Goal: Use online tool/utility: Utilize a website feature to perform a specific function

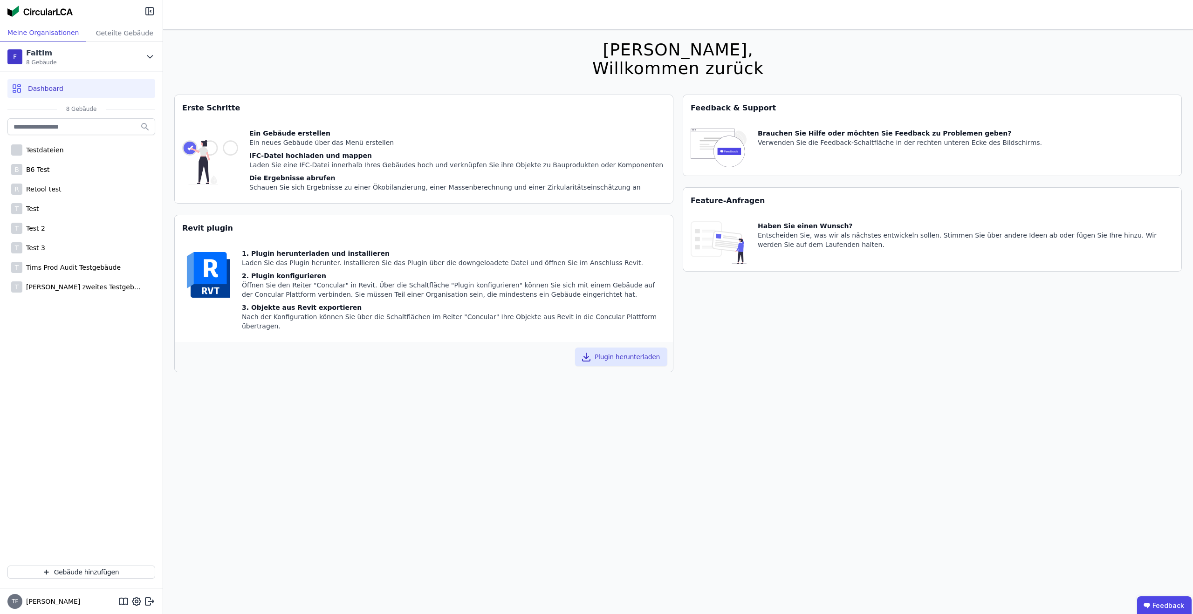
scroll to position [7, 0]
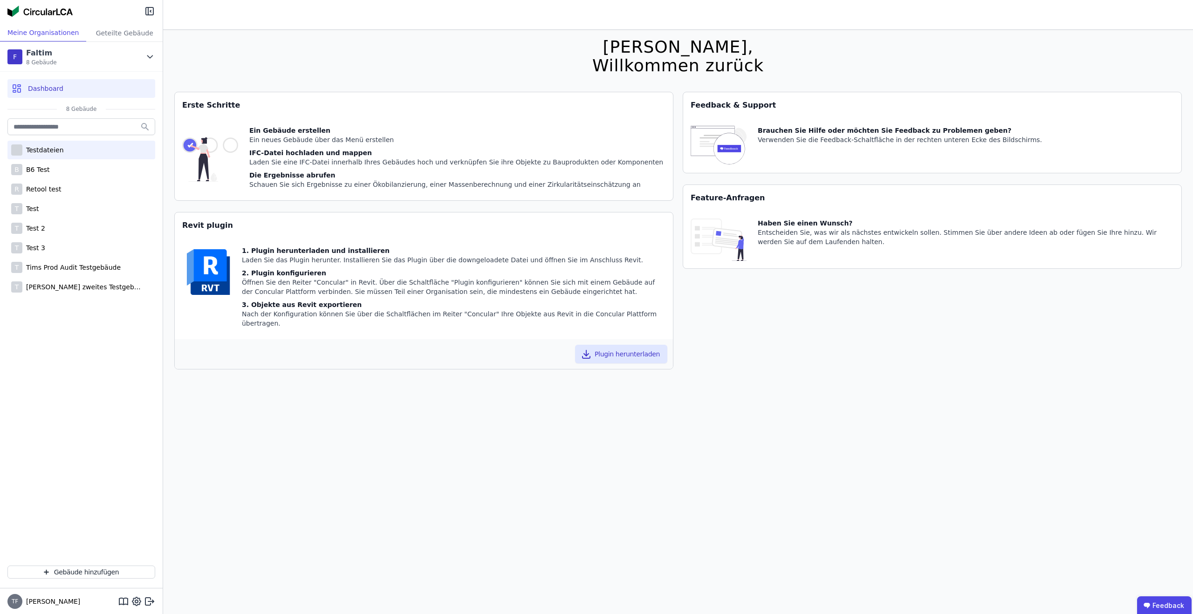
click at [59, 150] on div "Testdateien" at bounding box center [42, 149] width 41 height 9
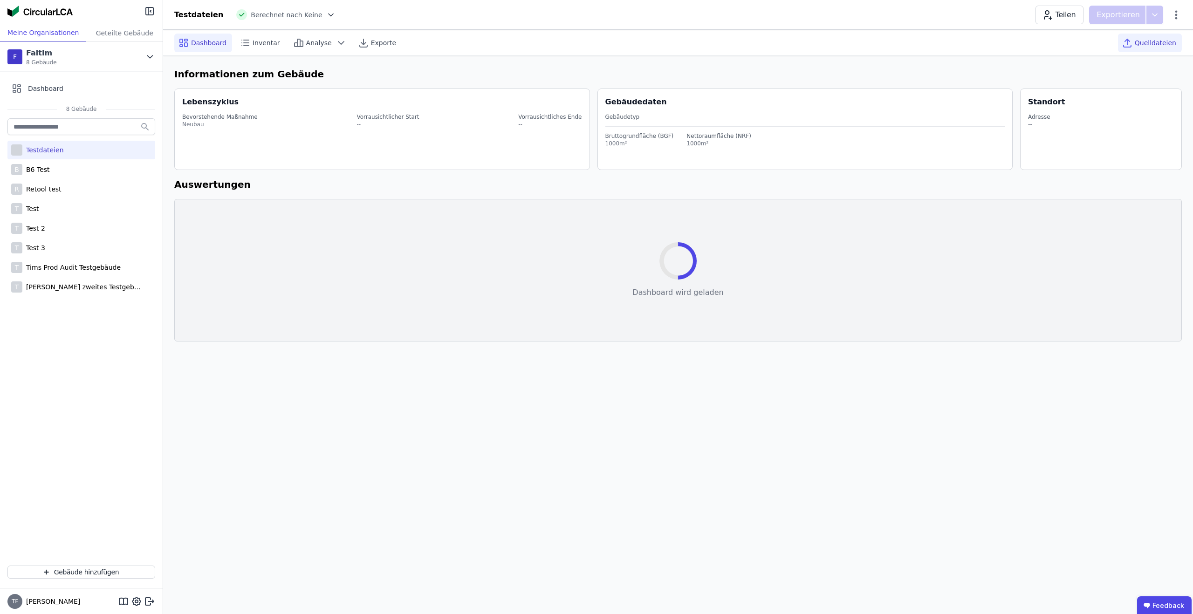
click at [1146, 38] on span "Quelldateien" at bounding box center [1154, 42] width 41 height 9
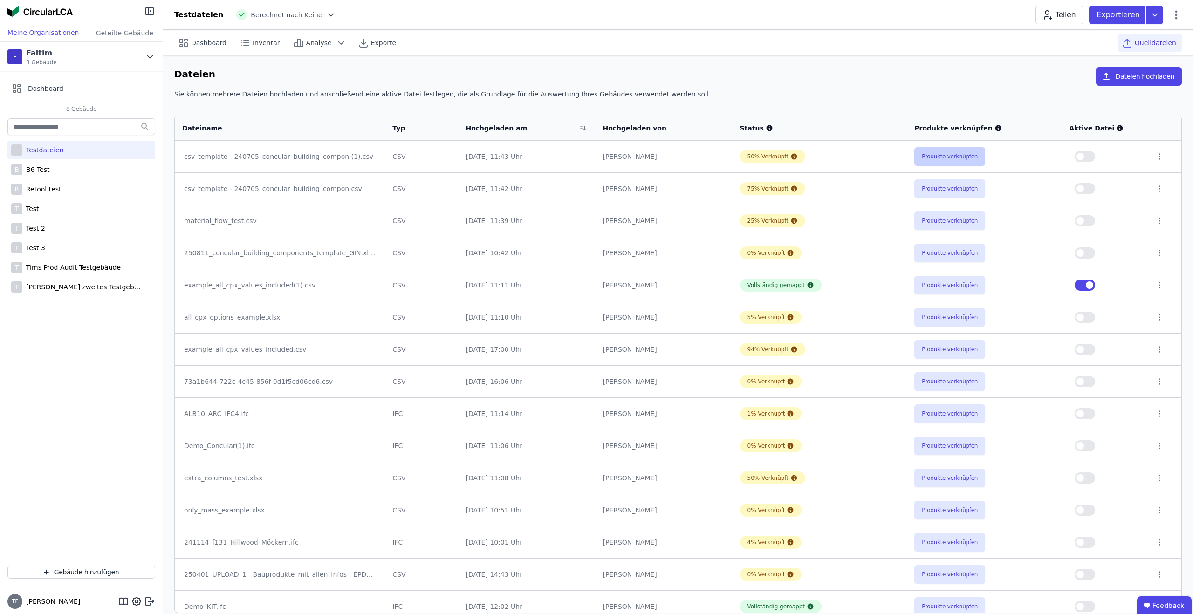
click at [941, 154] on button "Produkte verknüpfen" at bounding box center [949, 156] width 71 height 19
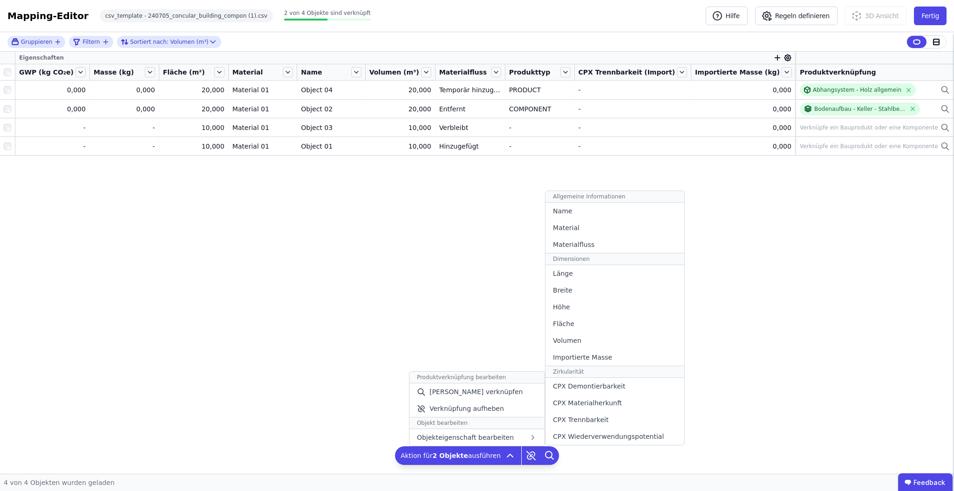
click at [583, 218] on div "Name" at bounding box center [615, 211] width 139 height 17
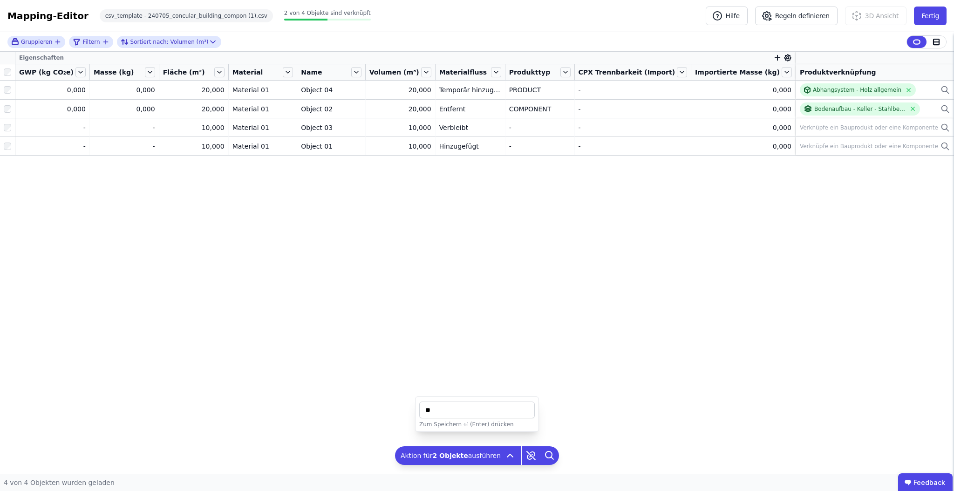
type input "*"
type input "**********"
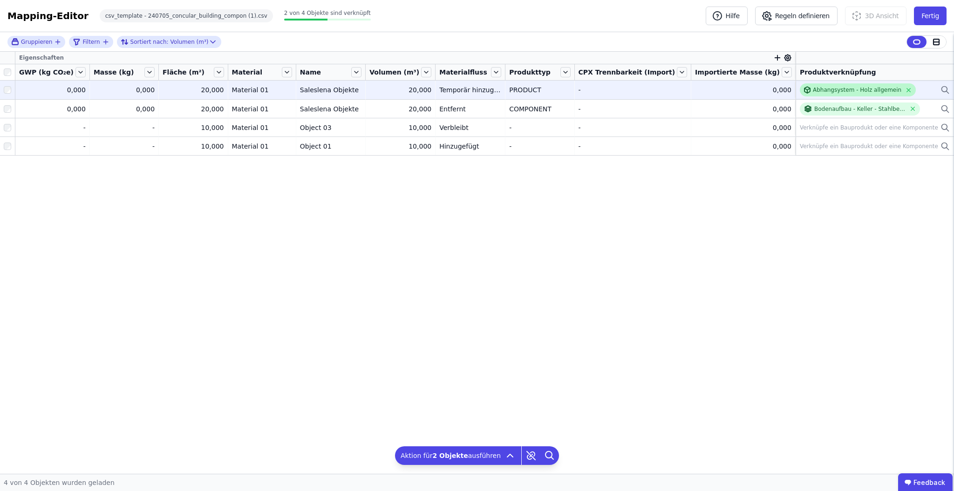
click at [813, 90] on div "Abhangsystem - Holz allgemein" at bounding box center [857, 89] width 89 height 7
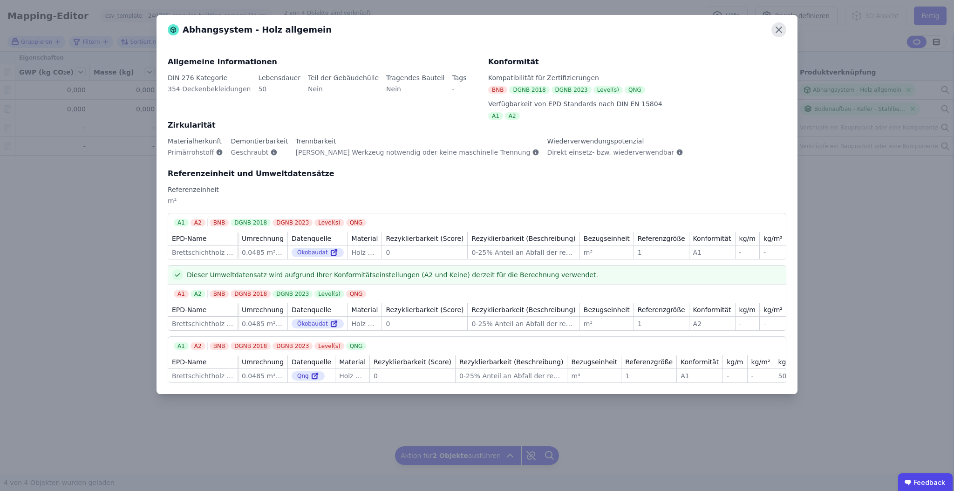
click at [777, 28] on icon at bounding box center [779, 30] width 6 height 6
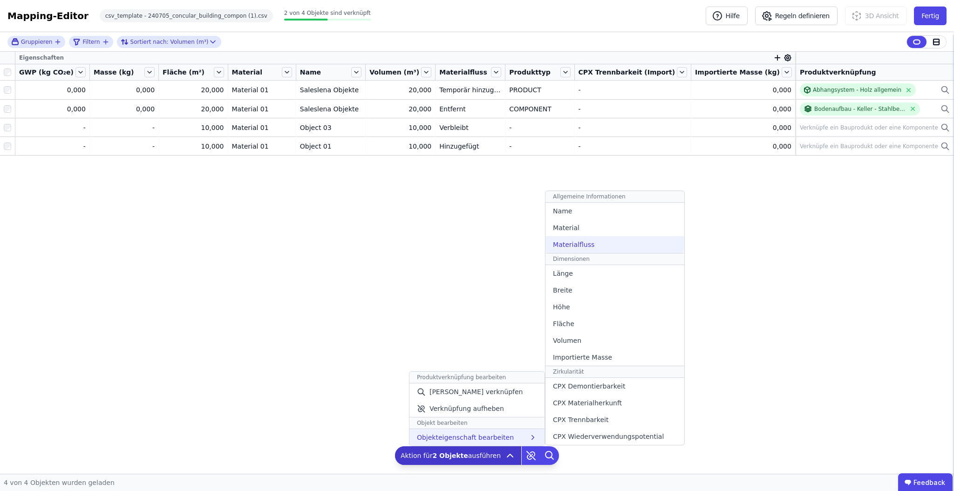
click at [604, 248] on div "Materialfluss" at bounding box center [615, 244] width 139 height 17
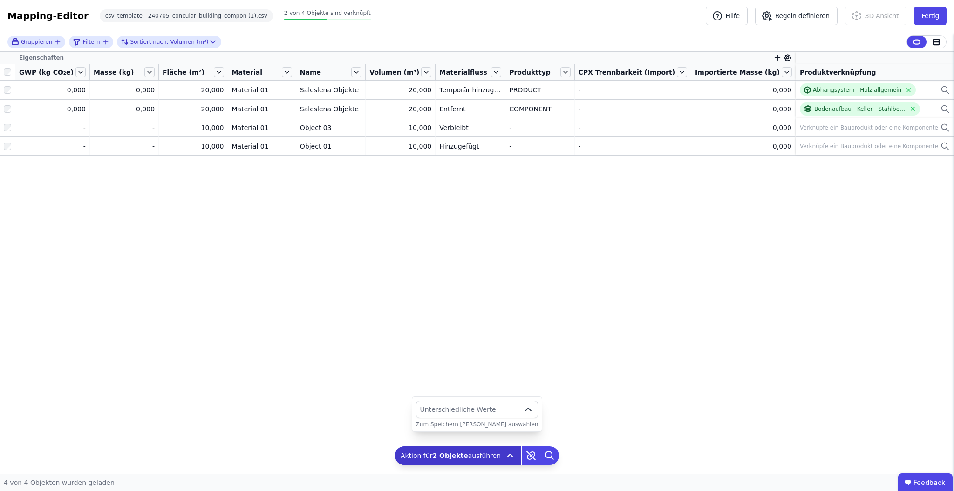
click at [512, 402] on button "Unterschiedliche Werte" at bounding box center [477, 410] width 123 height 18
click at [491, 342] on div "Hinzugefügt" at bounding box center [477, 337] width 107 height 9
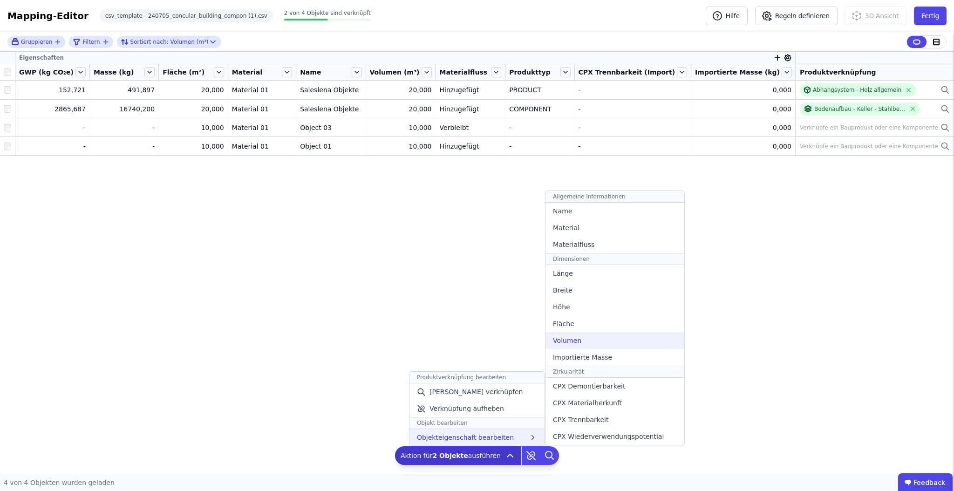
click at [583, 338] on div "Volumen" at bounding box center [615, 340] width 139 height 17
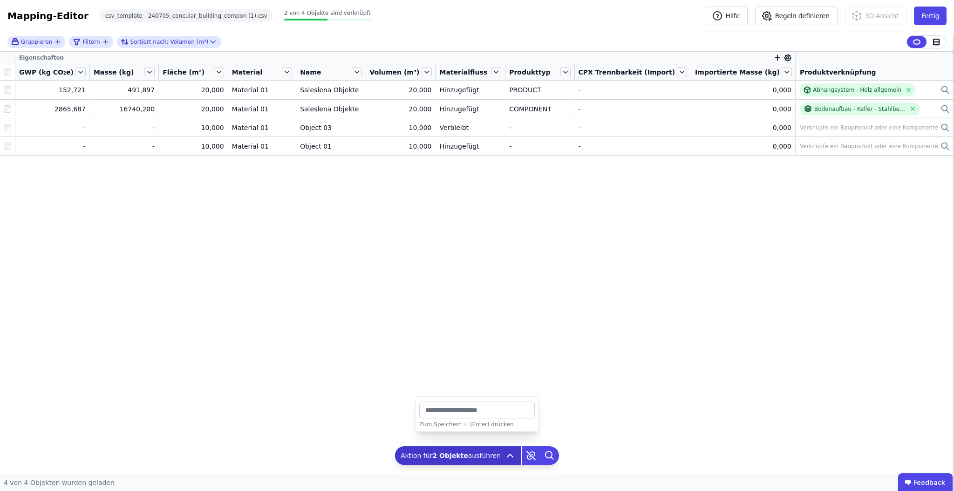
type input "***"
click at [778, 56] on icon "button" at bounding box center [778, 57] width 0 height 5
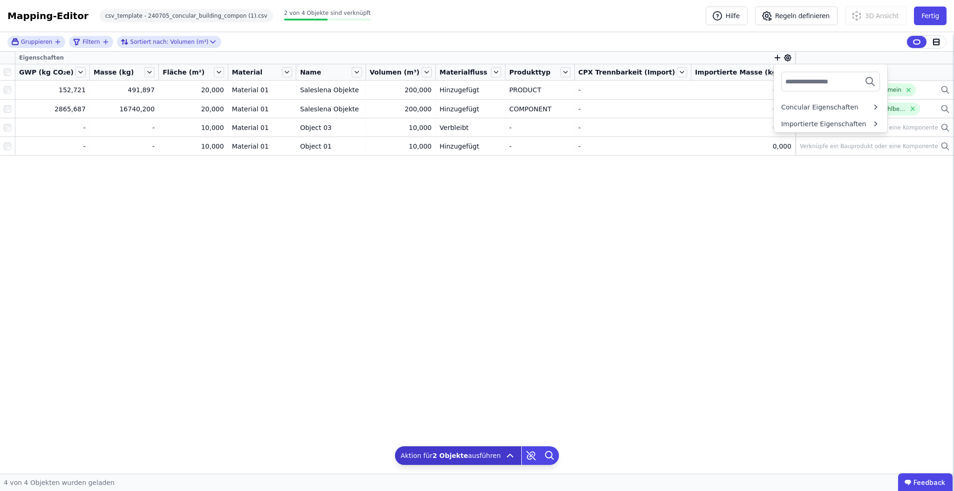
click at [820, 88] on input "text" at bounding box center [819, 81] width 69 height 17
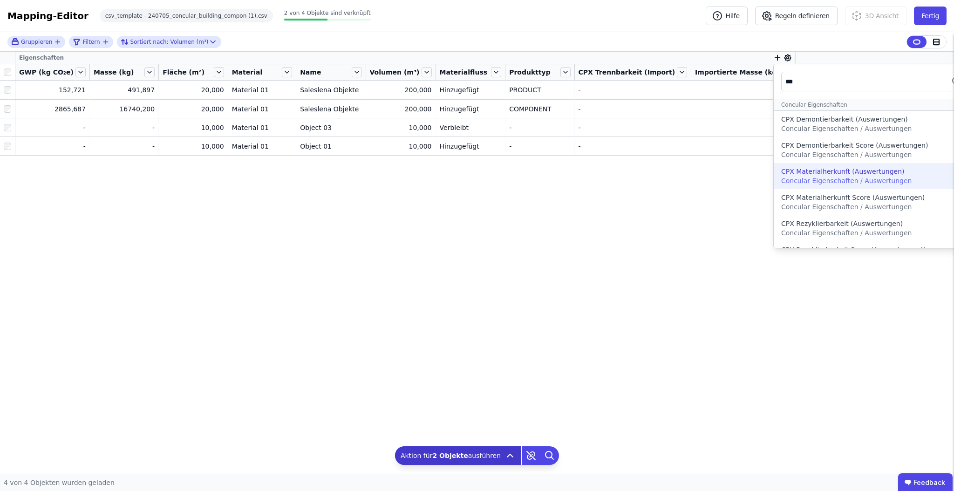
type input "***"
click at [820, 171] on div "CPX Materialherkunft (Auswertungen)" at bounding box center [842, 171] width 123 height 9
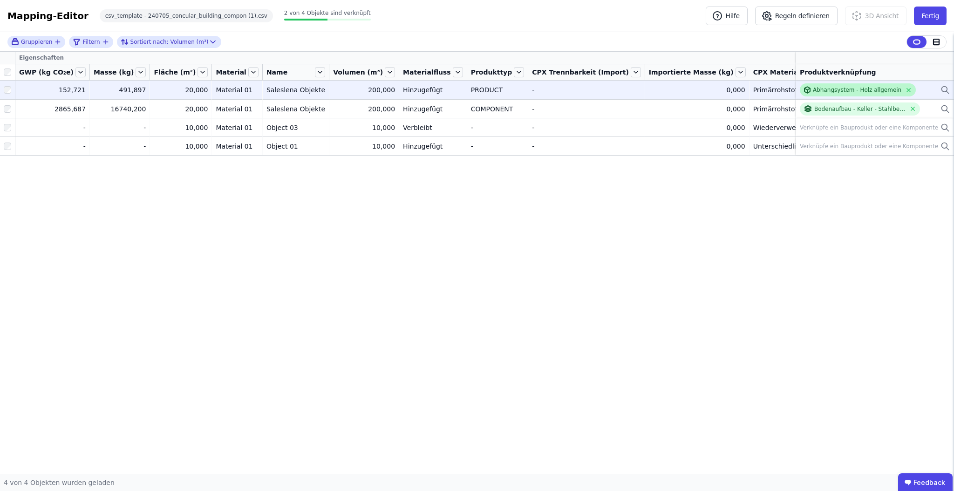
click at [828, 91] on div "Abhangsystem - Holz allgemein" at bounding box center [857, 89] width 89 height 7
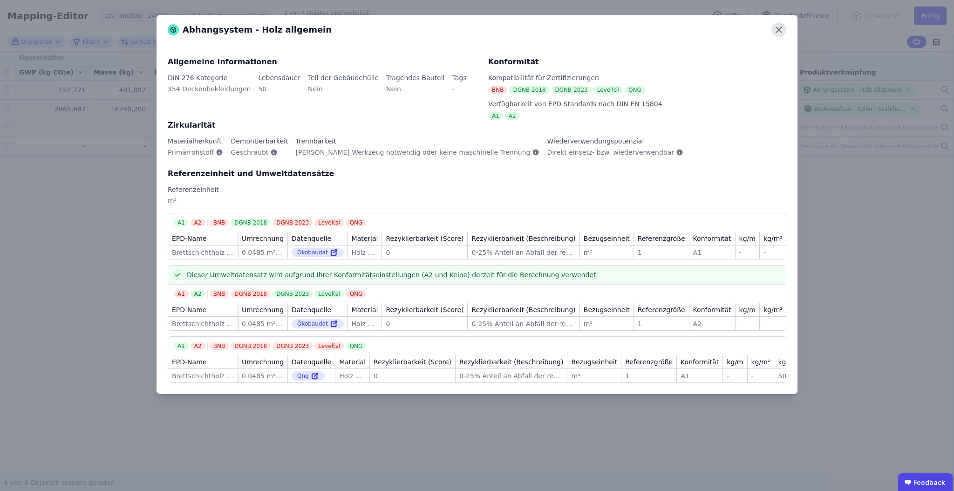
click at [783, 26] on icon at bounding box center [778, 29] width 15 height 15
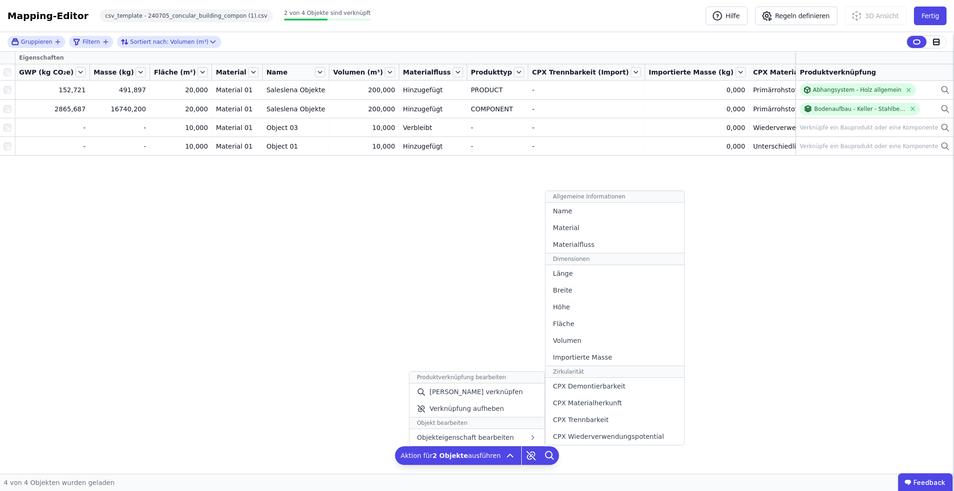
click at [585, 322] on div "Fläche" at bounding box center [615, 323] width 139 height 17
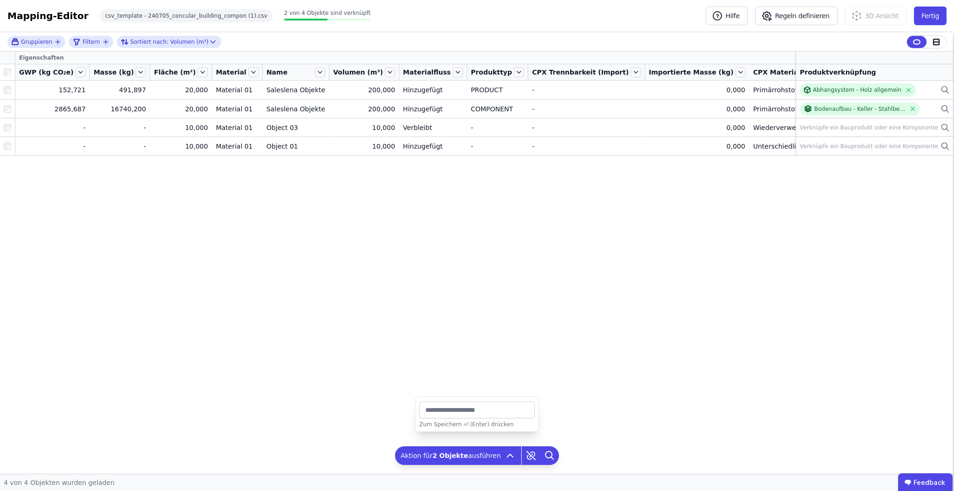
type input "***"
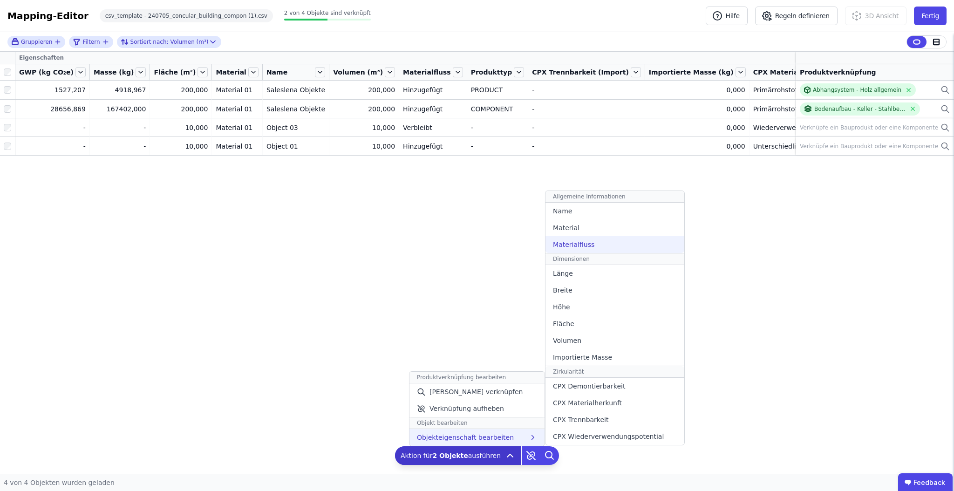
click at [587, 244] on span "Materialfluss" at bounding box center [573, 244] width 41 height 9
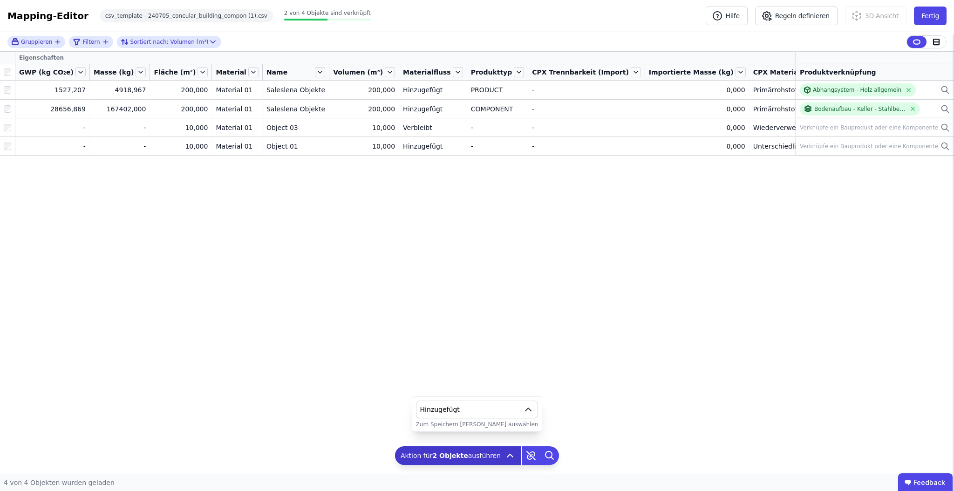
click at [523, 409] on icon "button" at bounding box center [528, 409] width 11 height 11
drag, startPoint x: 385, startPoint y: 273, endPoint x: 286, endPoint y: 246, distance: 102.7
click at [385, 273] on div "Eigenschaften GWP (kg CO₂e) Masse (kg) Fläche (m²) Material Name Volumen (m³) M…" at bounding box center [477, 263] width 954 height 422
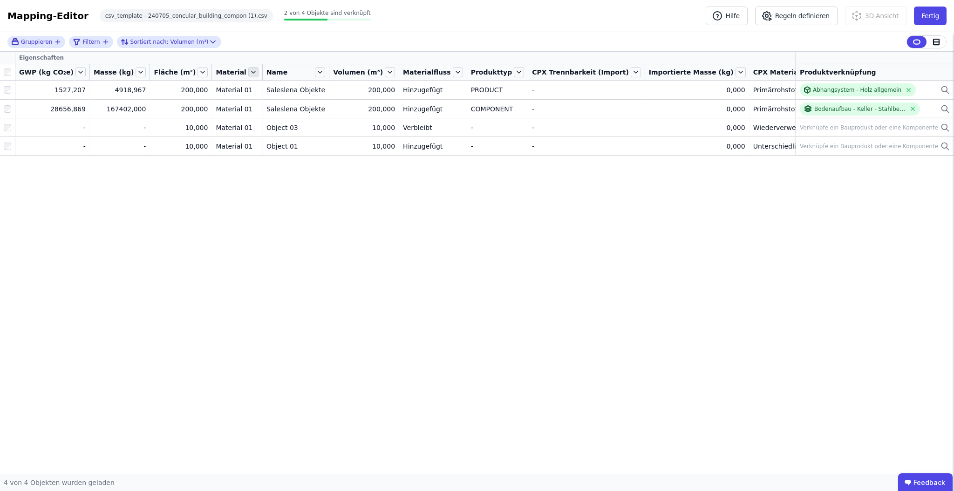
click at [248, 73] on icon at bounding box center [253, 72] width 10 height 10
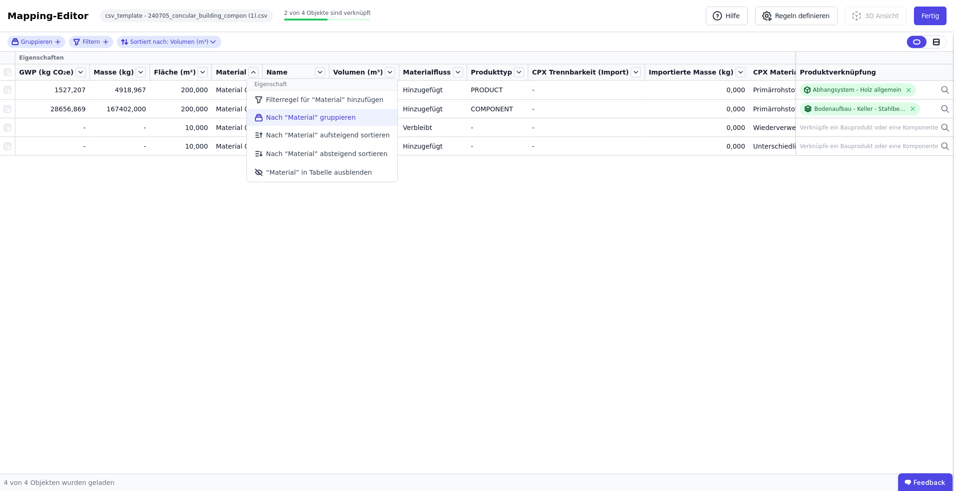
click at [268, 110] on li "Nach “Material” gruppieren" at bounding box center [322, 117] width 150 height 17
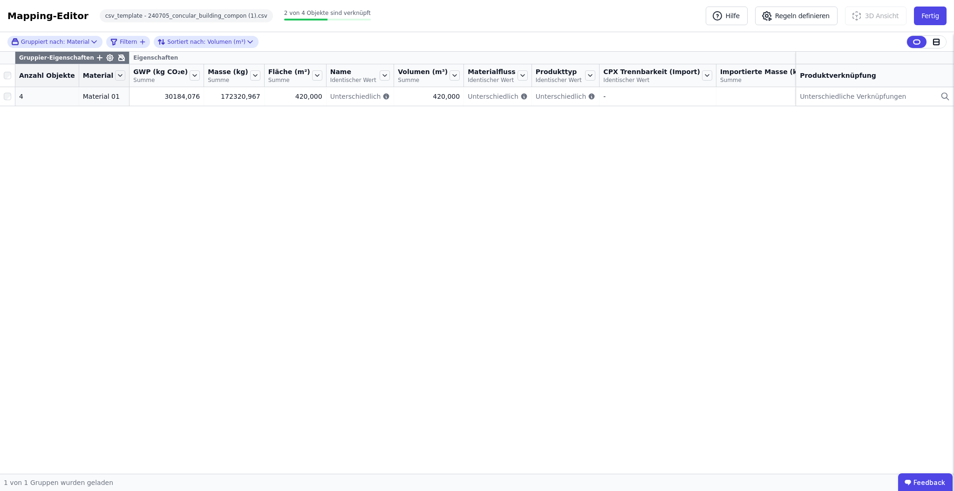
click at [207, 124] on div "Gruppier-Eigenschaften Eigenschaften Anzahl Objekte Material GWP (kg CO₂e) Summ…" at bounding box center [477, 263] width 954 height 422
click at [228, 253] on div "Gruppier-Eigenschaften Eigenschaften Anzahl Objekte Material GWP (kg CO₂e) Summ…" at bounding box center [477, 263] width 954 height 422
drag, startPoint x: 157, startPoint y: 196, endPoint x: 147, endPoint y: 191, distance: 10.2
click at [156, 195] on div "Gruppier-Eigenschaften Eigenschaften Anzahl Objekte Material GWP (kg CO₂e) Summ…" at bounding box center [477, 263] width 954 height 422
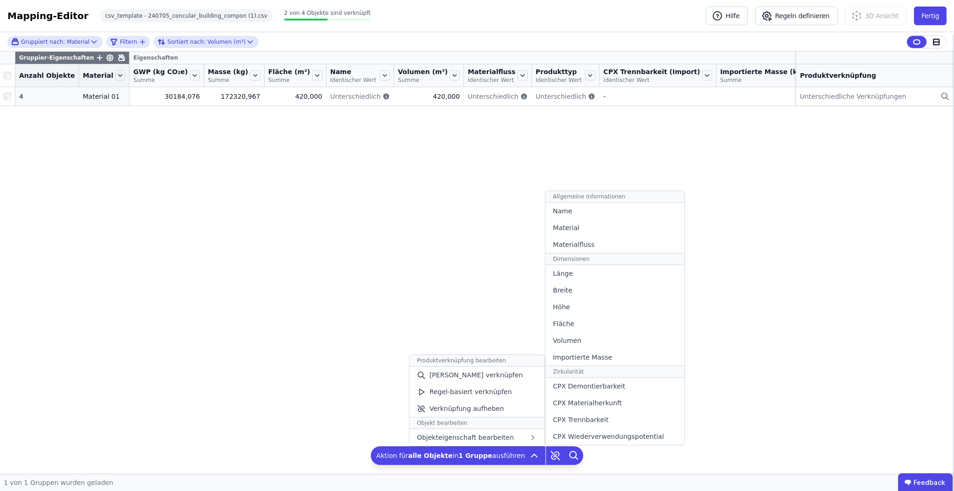
drag, startPoint x: 279, startPoint y: 270, endPoint x: 280, endPoint y: 257, distance: 12.7
click at [279, 270] on div "Gruppiert nach: Material Filtern Sortiert nach: Volumen (m³) Gruppier-Eigenscha…" at bounding box center [477, 253] width 954 height 442
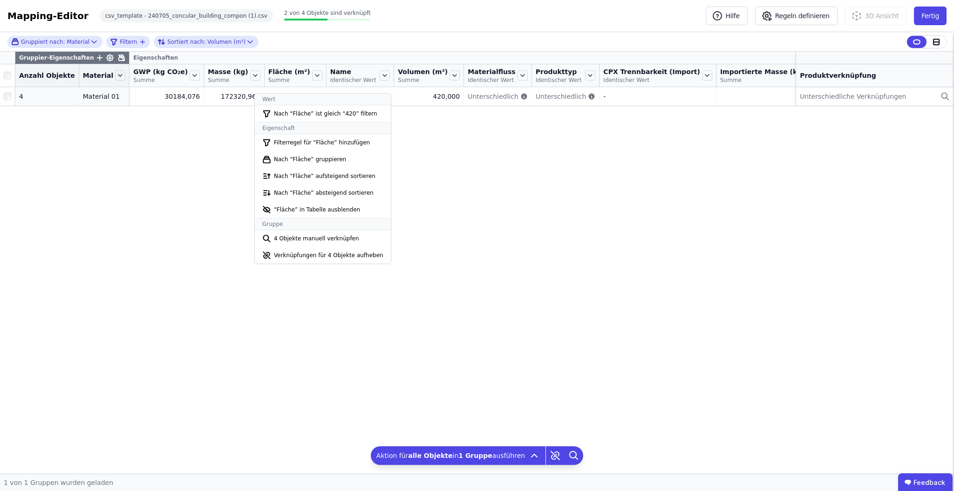
click at [205, 110] on div "Gruppier-Eigenschaften Eigenschaften Anzahl Objekte Material GWP (kg CO₂e) Summ…" at bounding box center [477, 263] width 954 height 422
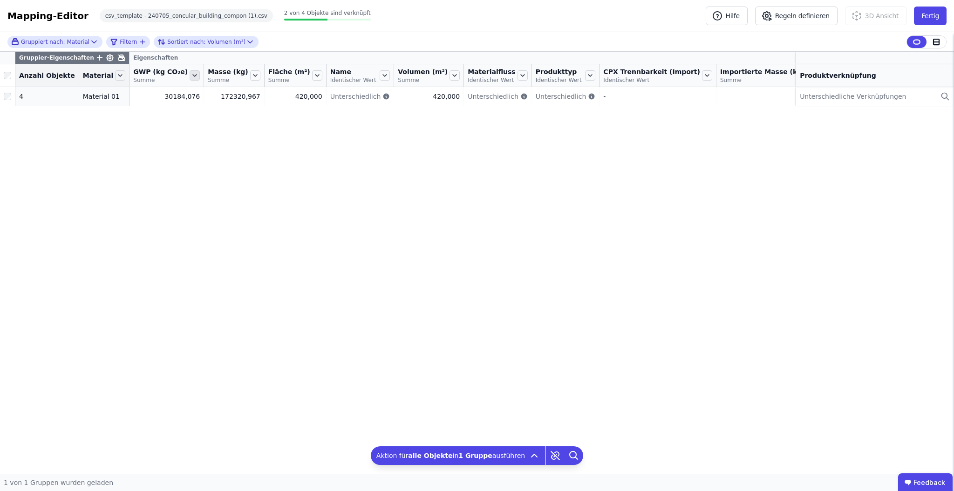
click at [193, 75] on icon at bounding box center [195, 76] width 4 height 2
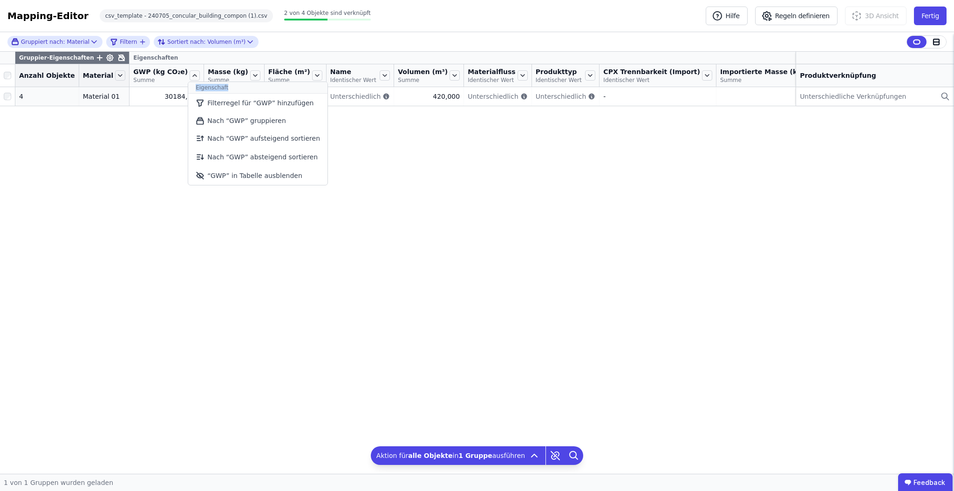
drag, startPoint x: 177, startPoint y: 75, endPoint x: 158, endPoint y: 86, distance: 22.3
click at [190, 75] on icon at bounding box center [195, 75] width 10 height 10
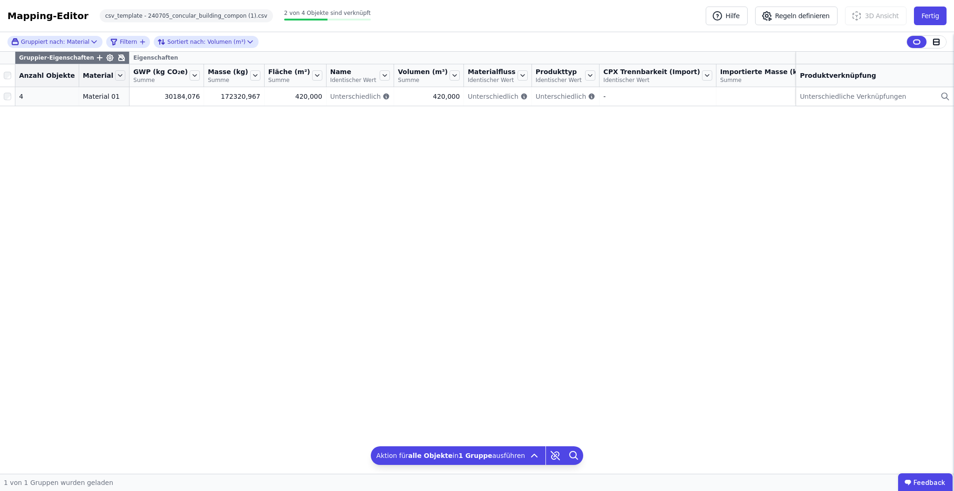
click at [96, 150] on div "Gruppier-Eigenschaften Eigenschaften Anzahl Objekte Material GWP (kg CO₂e) Summ…" at bounding box center [477, 263] width 954 height 422
click at [105, 266] on div "Gruppier-Eigenschaften Eigenschaften Anzahl Objekte Material GWP (kg CO₂e) Summ…" at bounding box center [477, 263] width 954 height 422
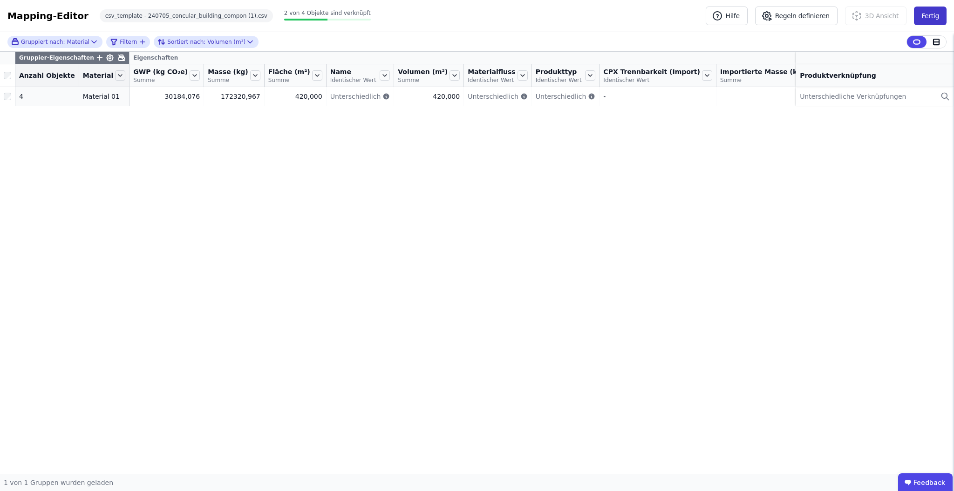
click at [925, 15] on button "Fertig" at bounding box center [930, 16] width 33 height 19
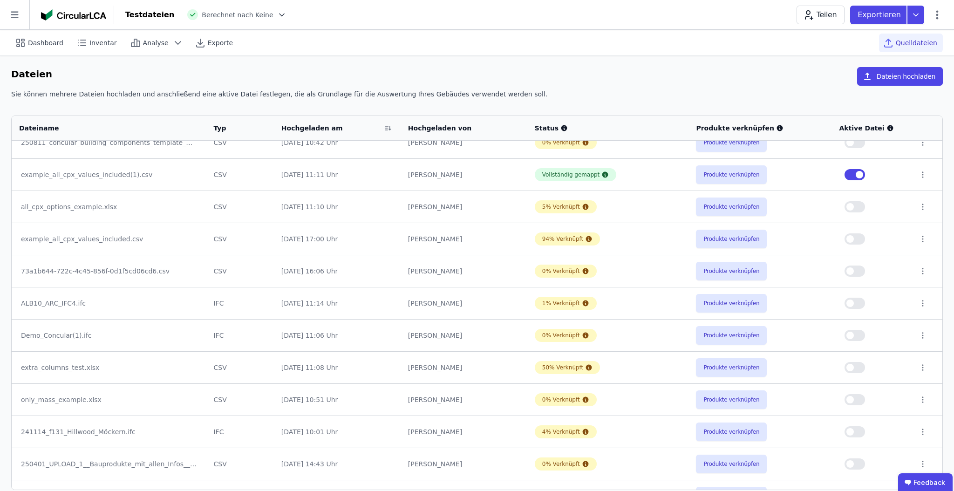
scroll to position [116, 0]
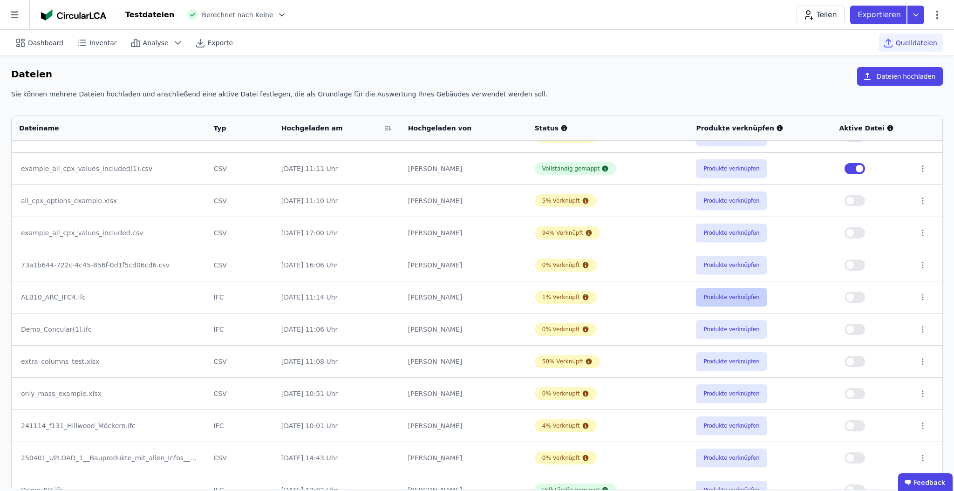
click at [737, 295] on button "Produkte verknüpfen" at bounding box center [731, 297] width 71 height 19
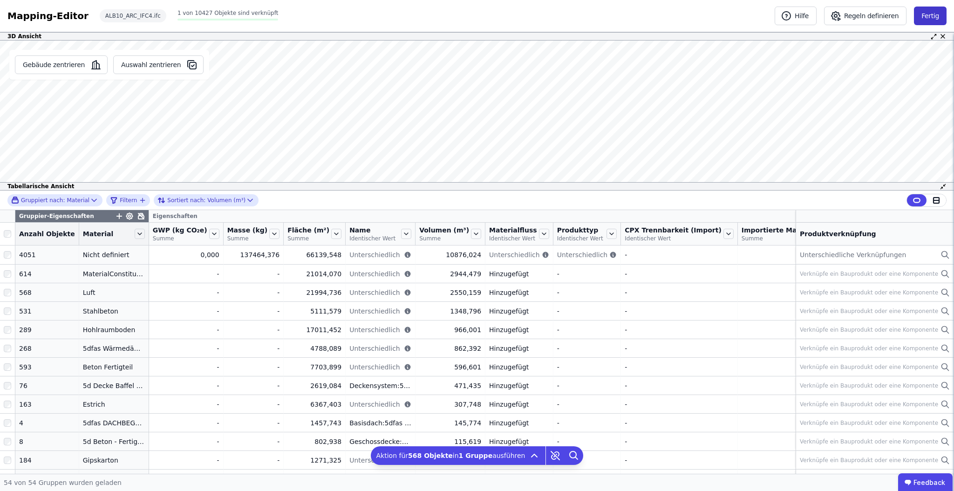
click at [927, 17] on button "Fertig" at bounding box center [930, 16] width 33 height 19
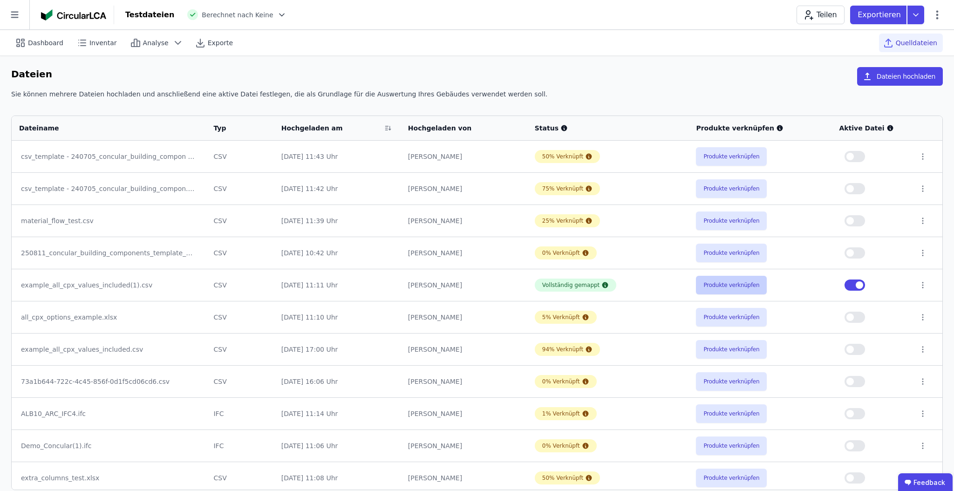
click at [733, 287] on button "Produkte verknüpfen" at bounding box center [731, 285] width 71 height 19
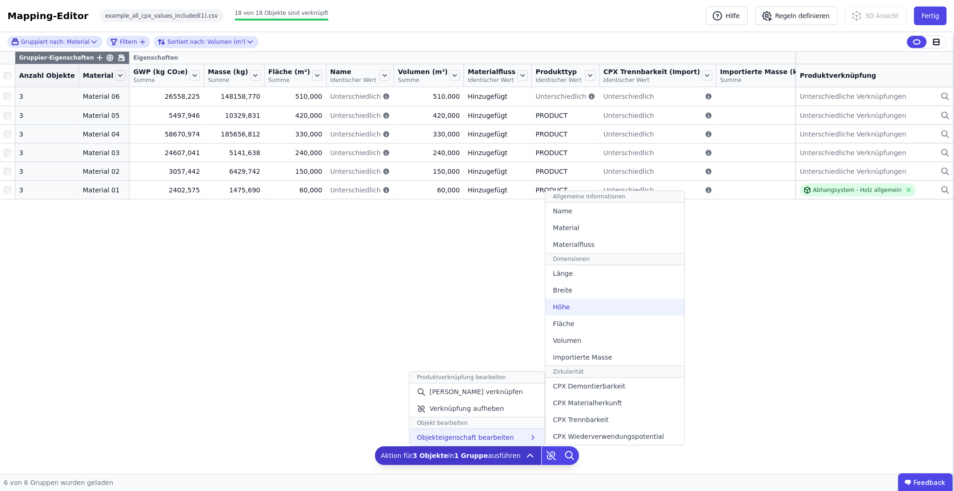
click at [608, 310] on div "Höhe" at bounding box center [615, 307] width 139 height 17
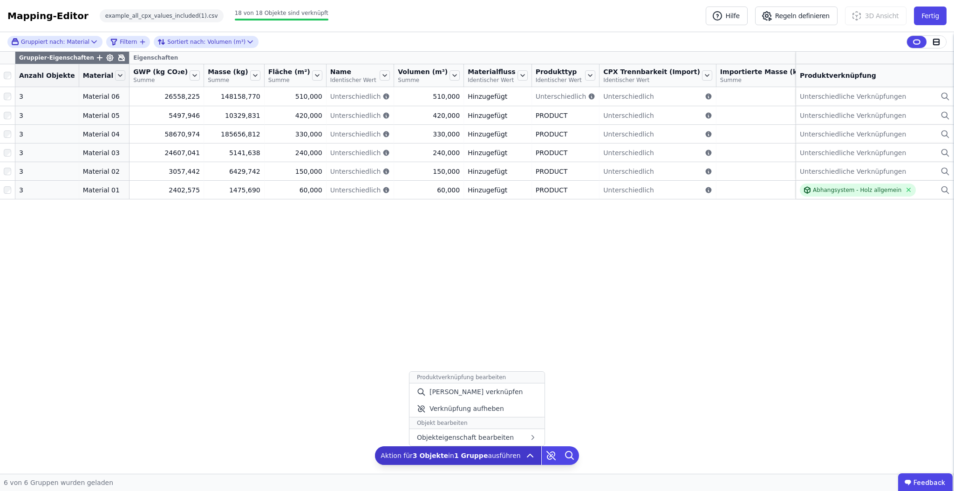
click at [505, 453] on span "Aktion für 3 Objekte in 1 Gruppe ausführen" at bounding box center [451, 455] width 140 height 9
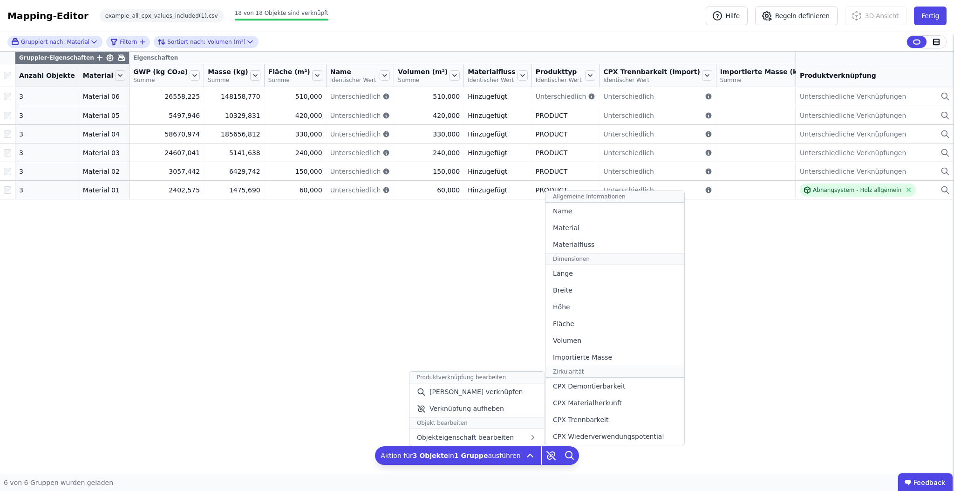
click at [585, 217] on div "Name" at bounding box center [615, 211] width 139 height 17
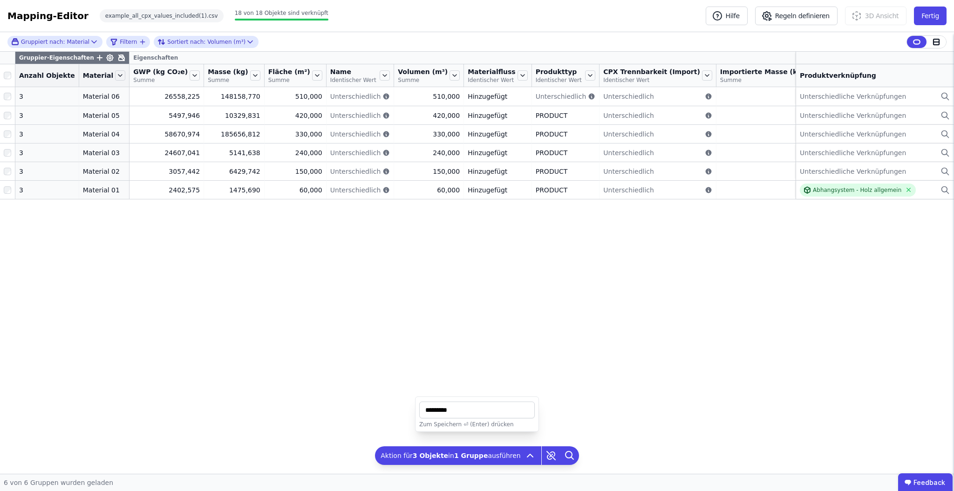
click at [535, 312] on div "Gruppier-Eigenschaften Eigenschaften Anzahl Objekte Material GWP (kg CO₂e) Summ…" at bounding box center [477, 245] width 954 height 387
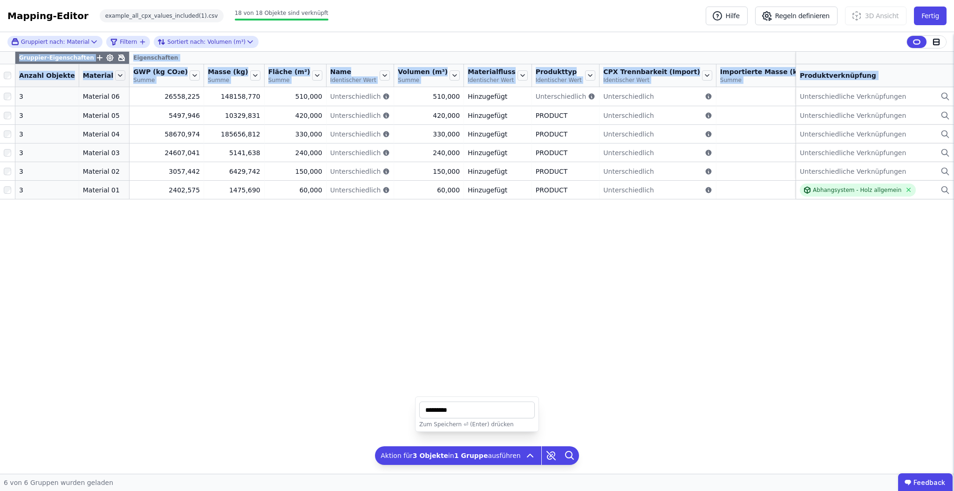
click at [535, 312] on div "Gruppier-Eigenschaften Eigenschaften Anzahl Objekte Material GWP (kg CO₂e) Summ…" at bounding box center [477, 245] width 954 height 387
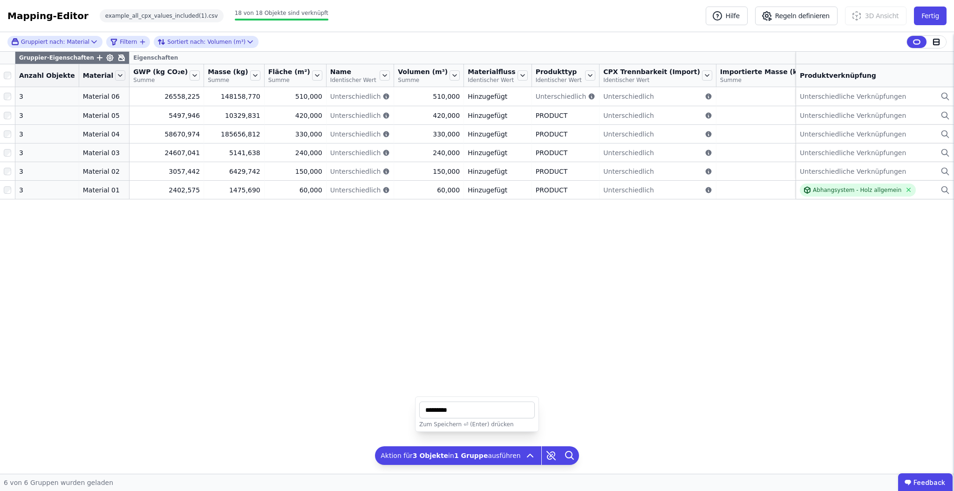
drag, startPoint x: 522, startPoint y: 337, endPoint x: 524, endPoint y: 419, distance: 81.5
click at [524, 340] on div "Gruppier-Eigenschaften Eigenschaften Anzahl Objekte Material GWP (kg CO₂e) Summ…" at bounding box center [477, 245] width 954 height 387
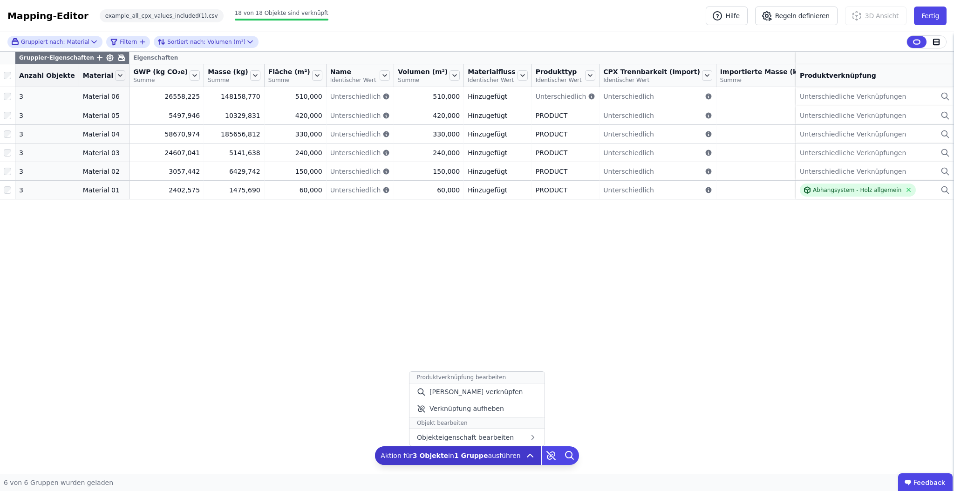
click at [514, 464] on div "Aktion für 3 Objekte in 1 Gruppe ausführen Produktverknüpfung bearbeiten Manuel…" at bounding box center [458, 455] width 166 height 19
click at [587, 314] on div "Gruppier-Eigenschaften Eigenschaften Anzahl Objekte Material GWP (kg CO₂e) Summ…" at bounding box center [477, 263] width 954 height 422
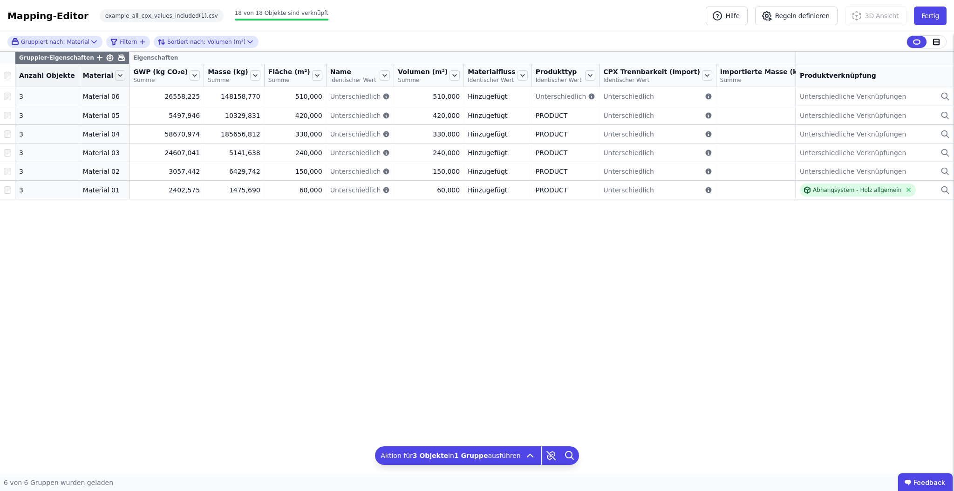
click at [608, 289] on div "Gruppier-Eigenschaften Eigenschaften Anzahl Objekte Material GWP (kg CO₂e) Summ…" at bounding box center [477, 263] width 954 height 422
click at [576, 316] on div "Gruppier-Eigenschaften Eigenschaften Anzahl Objekte Material GWP (kg CO₂e) Summ…" at bounding box center [477, 263] width 954 height 422
drag, startPoint x: 450, startPoint y: 201, endPoint x: 450, endPoint y: 206, distance: 5.1
click at [468, 195] on div "Hinzugefügt" at bounding box center [498, 189] width 60 height 9
click at [418, 281] on div "Gruppier-Eigenschaften Eigenschaften Anzahl Objekte Material GWP (kg CO₂e) Summ…" at bounding box center [477, 263] width 954 height 422
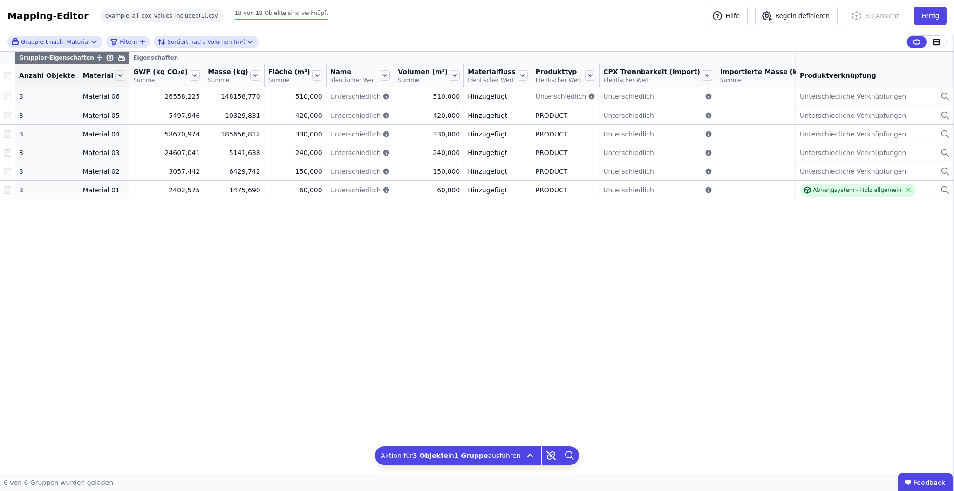
click at [144, 265] on div "Gruppier-Eigenschaften Eigenschaften Anzahl Objekte Material GWP (kg CO₂e) Summ…" at bounding box center [477, 263] width 954 height 422
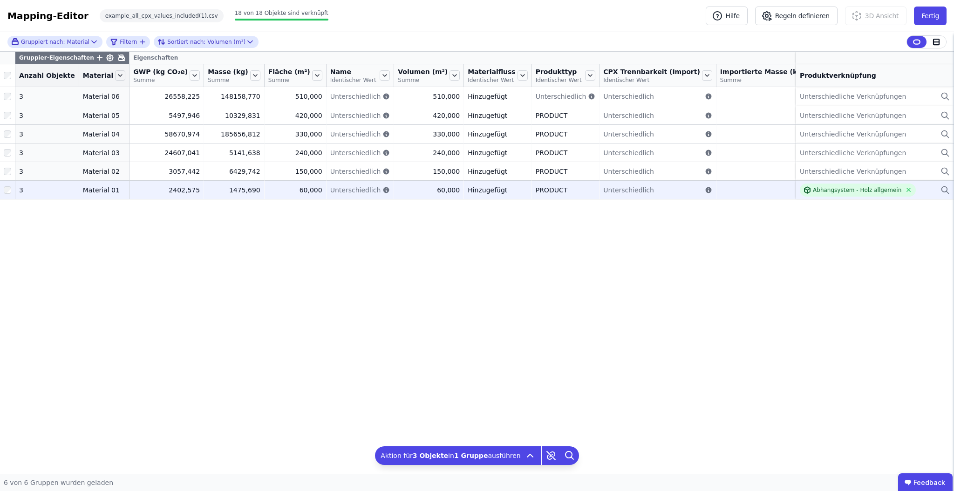
drag, startPoint x: 144, startPoint y: 265, endPoint x: 60, endPoint y: 195, distance: 109.2
click at [144, 265] on div "Gruppier-Eigenschaften Eigenschaften Anzahl Objekte Material GWP (kg CO₂e) Summ…" at bounding box center [477, 263] width 954 height 422
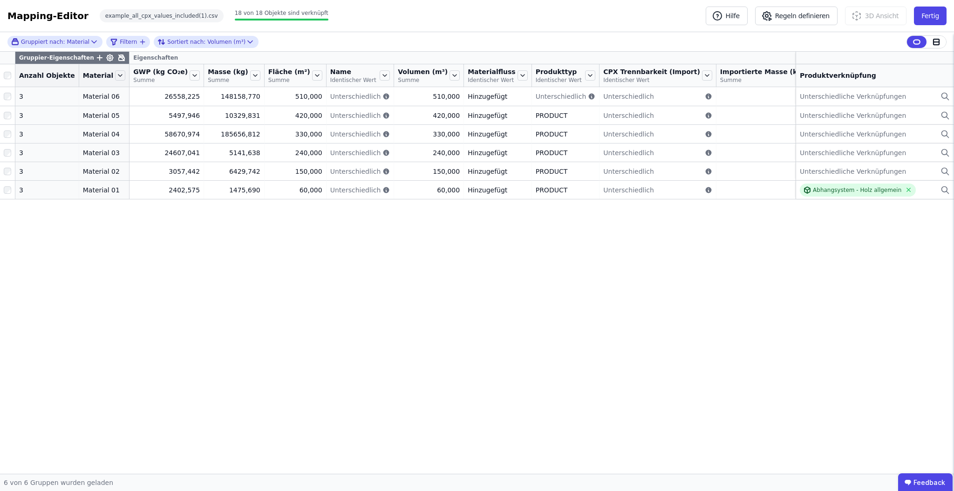
click at [145, 278] on div "Gruppier-Eigenschaften Eigenschaften Anzahl Objekte Material GWP (kg CO₂e) Summ…" at bounding box center [477, 263] width 954 height 422
click at [518, 75] on icon at bounding box center [523, 75] width 10 height 10
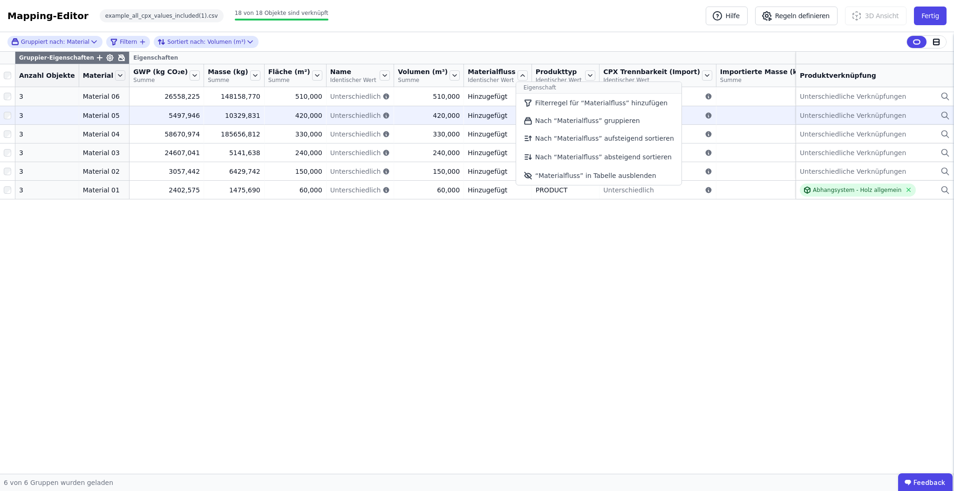
click at [519, 122] on li "Nach “Materialfluss” gruppieren" at bounding box center [598, 120] width 165 height 17
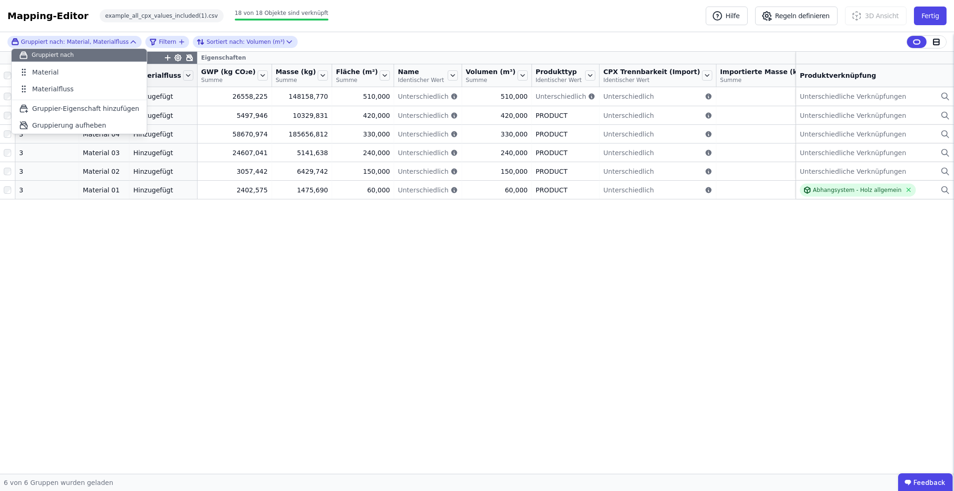
click at [421, 334] on div "Gruppier-Eigenschaften Eigenschaften Anzahl Objekte Material Materialfluss GWP …" at bounding box center [477, 263] width 954 height 422
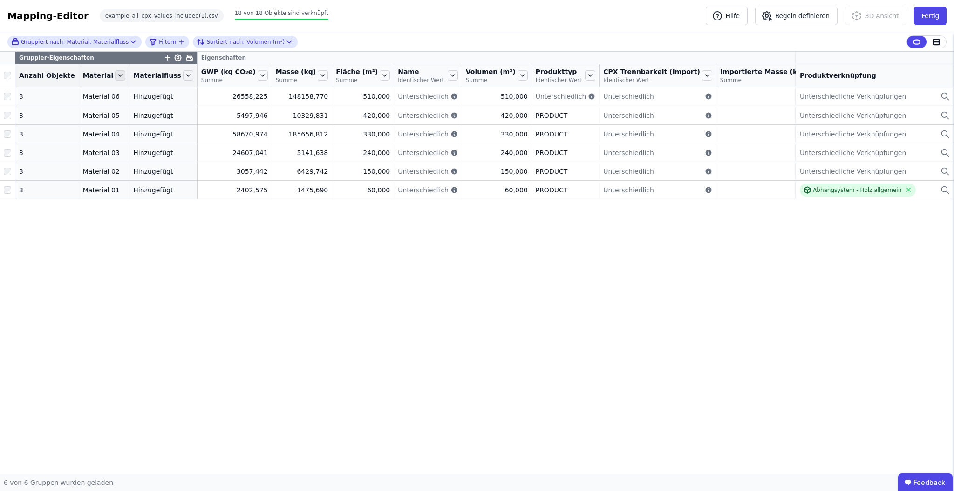
click at [115, 77] on icon at bounding box center [120, 75] width 10 height 10
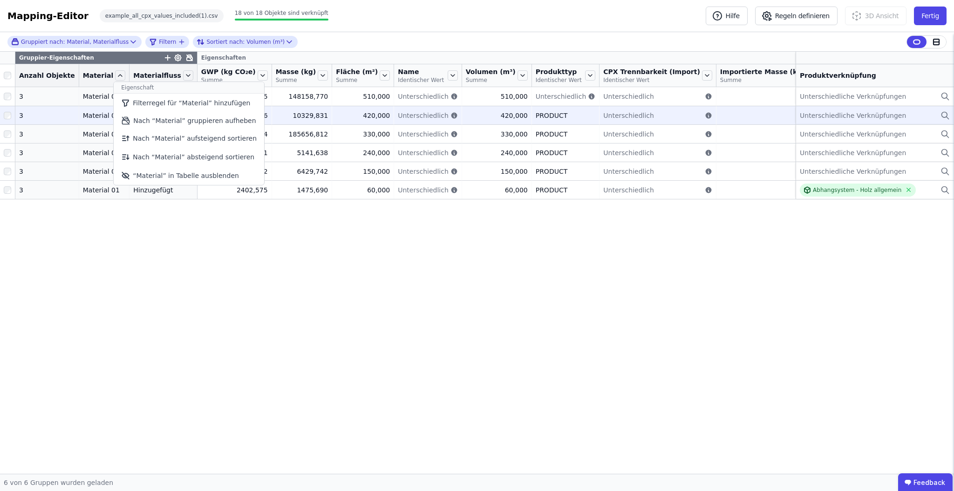
click at [157, 116] on li "Nach “Material” gruppieren aufheben" at bounding box center [189, 120] width 150 height 17
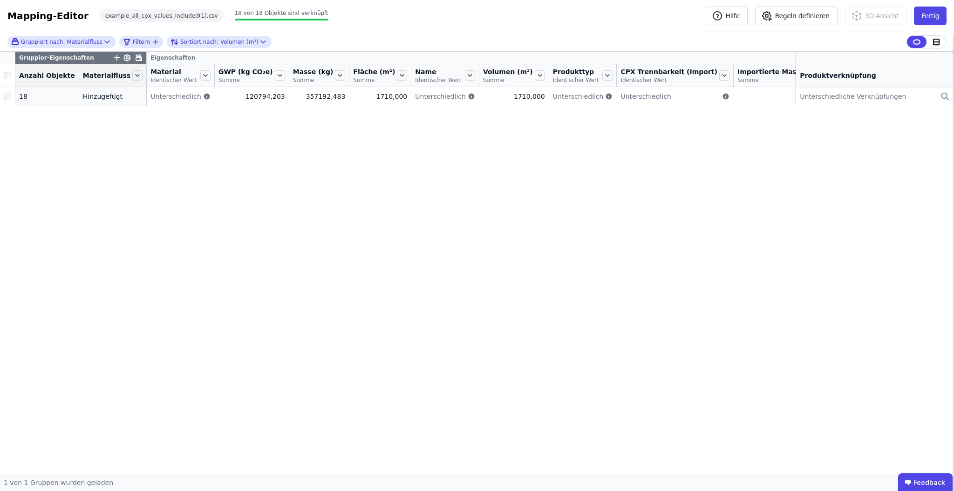
drag, startPoint x: 172, startPoint y: 286, endPoint x: 178, endPoint y: 286, distance: 6.1
click at [172, 286] on div "Gruppier-Eigenschaften Eigenschaften Anzahl Objekte Materialfluss Material Iden…" at bounding box center [477, 263] width 954 height 422
